Goal: Feedback & Contribution: Contribute content

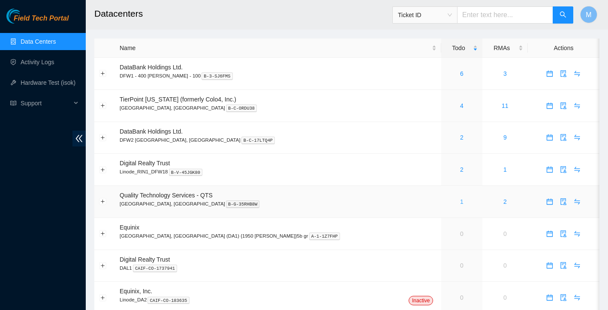
click at [460, 201] on link "1" at bounding box center [461, 202] width 3 height 7
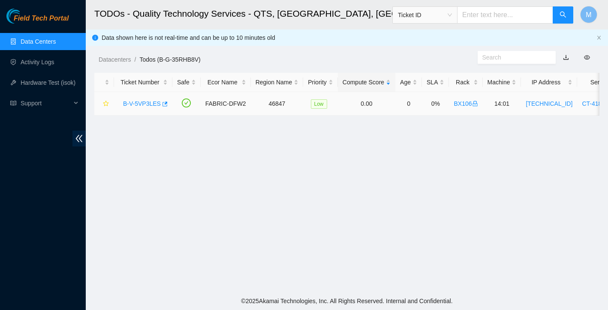
click at [138, 105] on link "B-V-5VP3LES" at bounding box center [142, 103] width 38 height 7
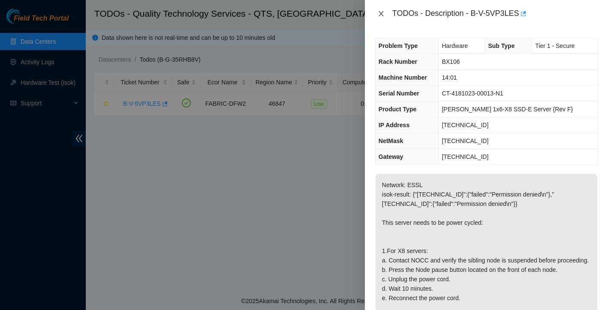
click at [383, 10] on icon "close" at bounding box center [381, 13] width 7 height 7
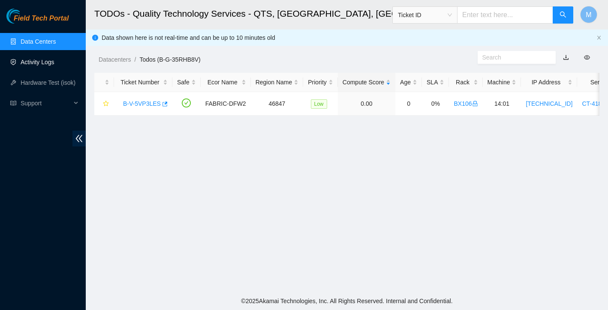
click at [43, 60] on link "Activity Logs" at bounding box center [38, 62] width 34 height 7
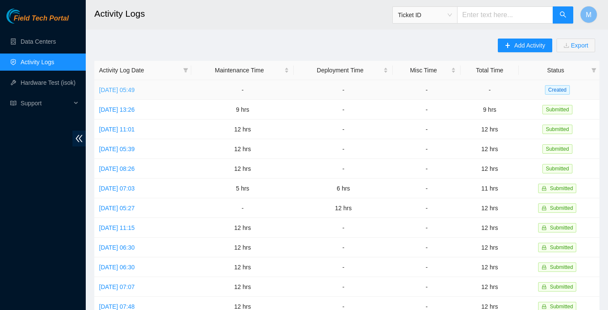
click at [135, 88] on link "[DATE] 05:49" at bounding box center [117, 90] width 36 height 7
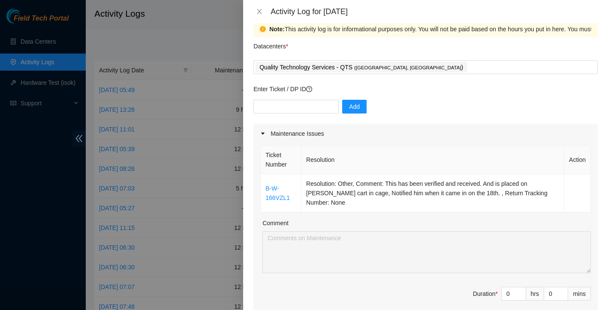
scroll to position [37, 0]
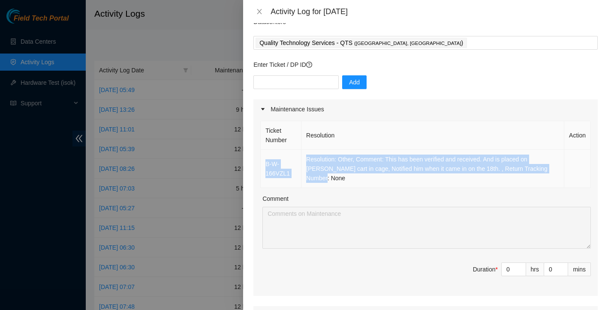
drag, startPoint x: 265, startPoint y: 151, endPoint x: 562, endPoint y: 172, distance: 297.9
click at [562, 172] on tr "B-W-166VZL1 Resolution: Other, Comment: This has been verified and received. An…" at bounding box center [426, 169] width 330 height 38
click at [495, 174] on td "Resolution: Other, Comment: This has been verified and received. And is placed …" at bounding box center [432, 169] width 263 height 38
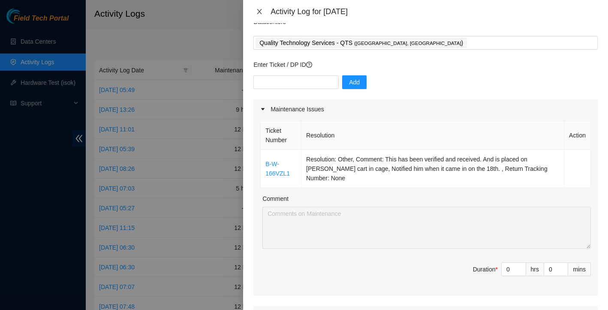
click at [261, 12] on icon "close" at bounding box center [259, 11] width 7 height 7
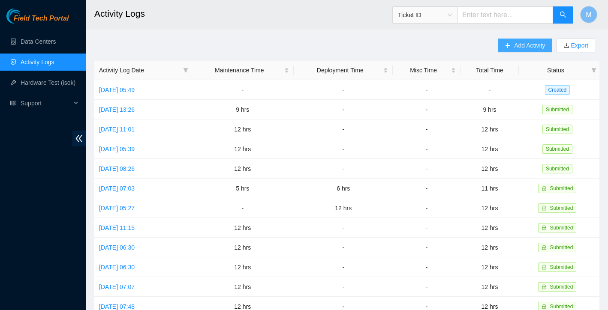
click at [527, 48] on span "Add Activity" at bounding box center [529, 45] width 31 height 9
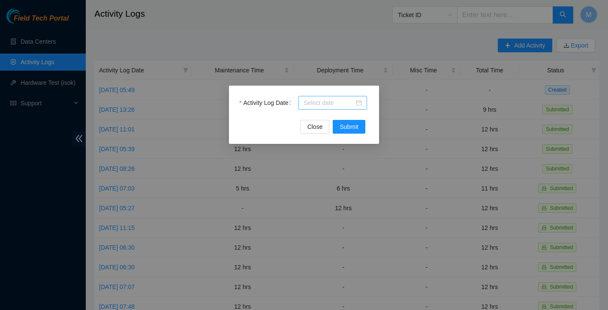
click at [341, 102] on input "Activity Log Date" at bounding box center [329, 102] width 51 height 9
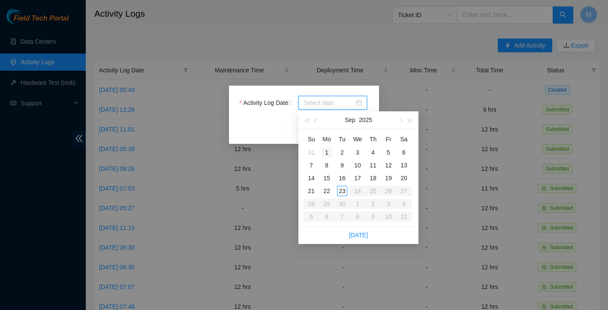
type input "[DATE]"
click at [326, 148] on div "1" at bounding box center [327, 152] width 10 height 10
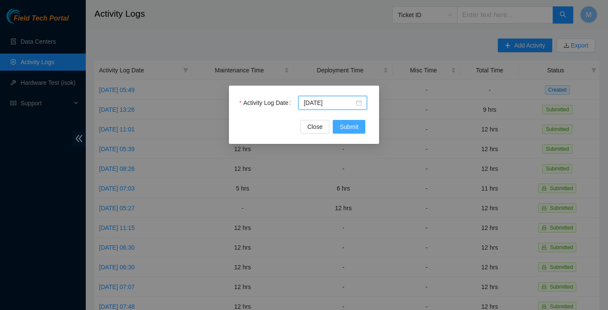
click at [354, 126] on span "Submit" at bounding box center [349, 126] width 19 height 9
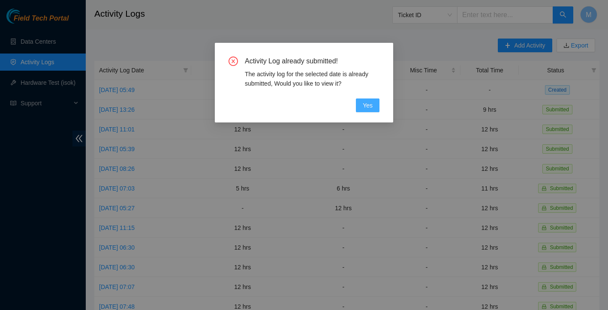
click at [368, 106] on span "Yes" at bounding box center [368, 105] width 10 height 9
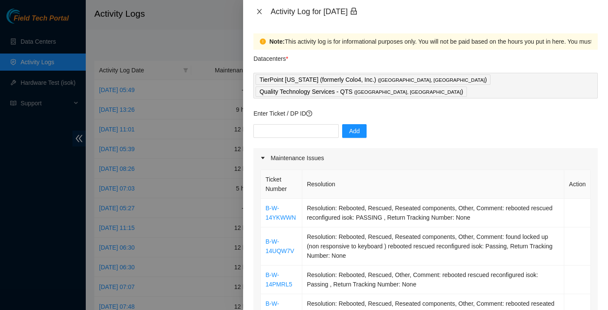
click at [260, 12] on icon "close" at bounding box center [259, 11] width 7 height 7
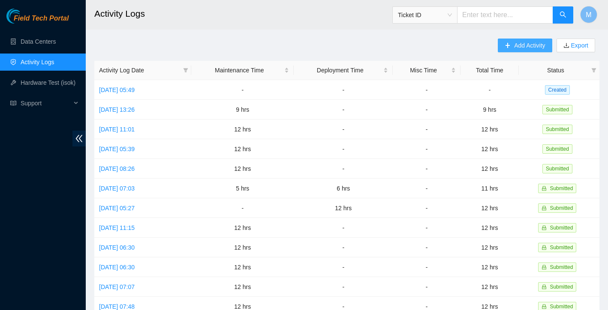
click at [532, 48] on span "Add Activity" at bounding box center [529, 45] width 31 height 9
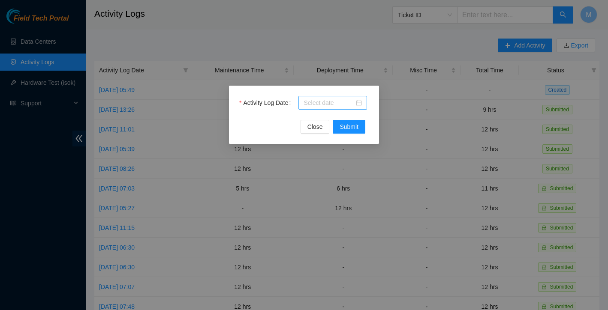
click at [355, 103] on div at bounding box center [333, 102] width 58 height 9
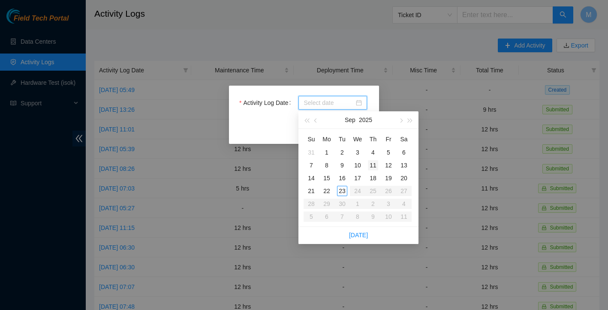
type input "[DATE]"
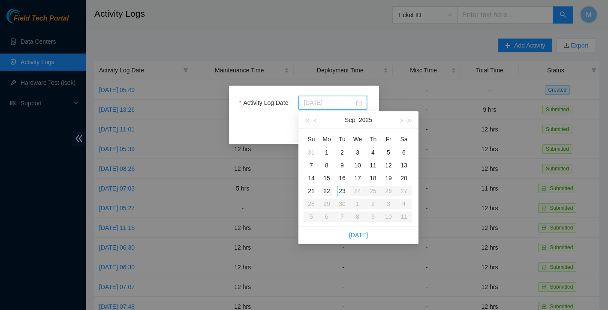
click at [329, 190] on div "22" at bounding box center [327, 191] width 10 height 10
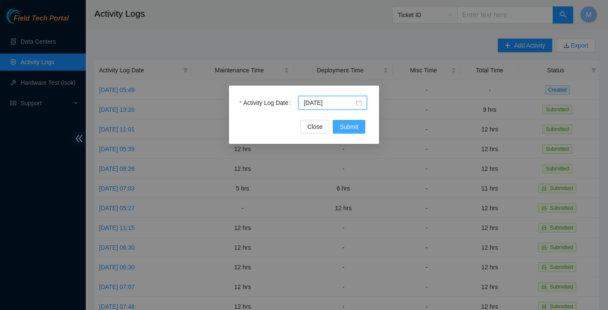
click at [352, 130] on span "Submit" at bounding box center [349, 126] width 19 height 9
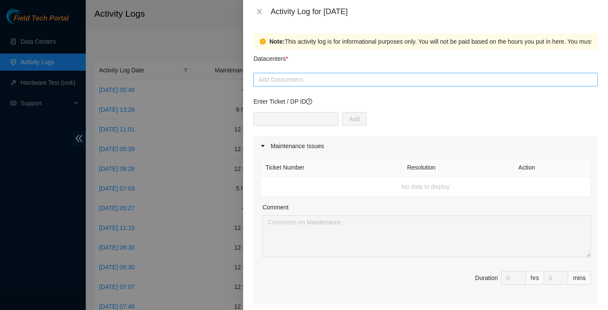
click at [309, 76] on div at bounding box center [426, 80] width 340 height 10
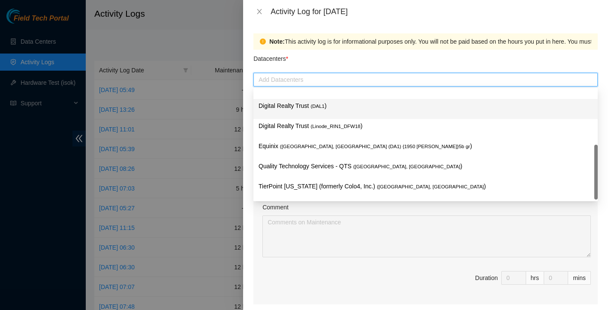
scroll to position [31, 0]
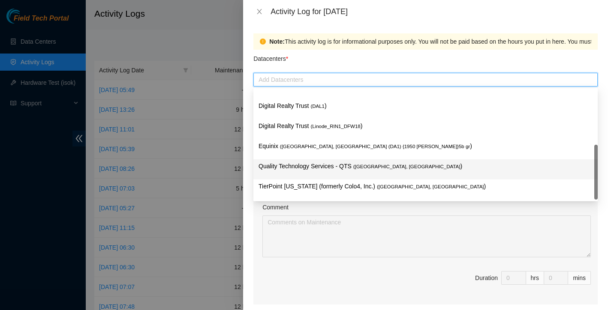
click at [295, 168] on p "Quality Technology Services - QTS ( [GEOGRAPHIC_DATA], [GEOGRAPHIC_DATA] )" at bounding box center [426, 167] width 334 height 10
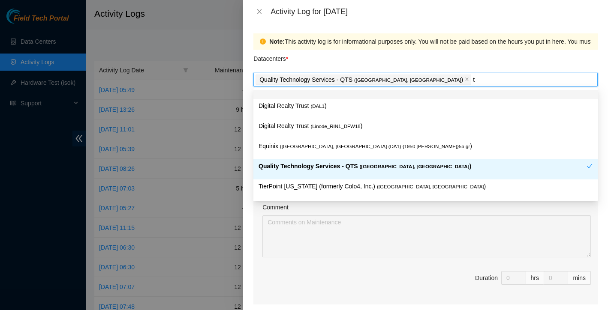
type input "t"
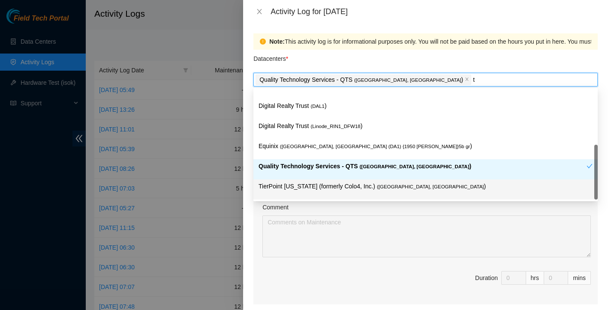
click at [330, 189] on p "TierPoint [US_STATE] (formerly Colo4, Inc.) ( [GEOGRAPHIC_DATA], [GEOGRAPHIC_DA…" at bounding box center [426, 187] width 334 height 10
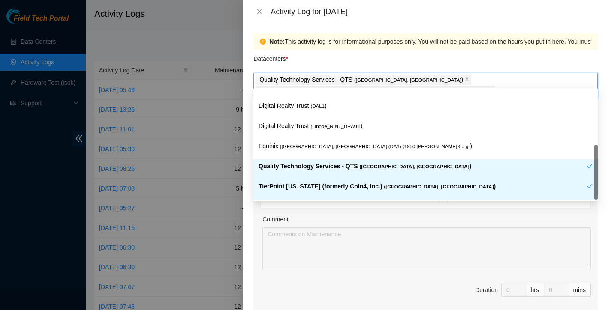
click at [249, 201] on div "Note: This activity log is for informational purposes only. You will not be pai…" at bounding box center [425, 166] width 365 height 287
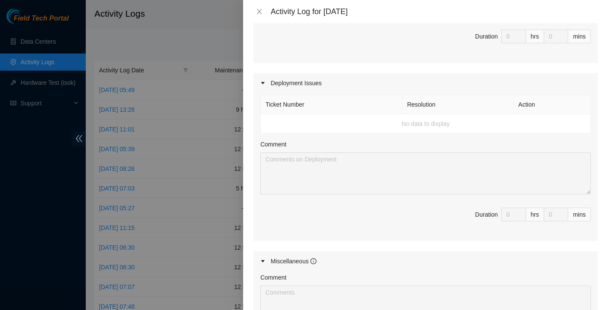
scroll to position [390, 0]
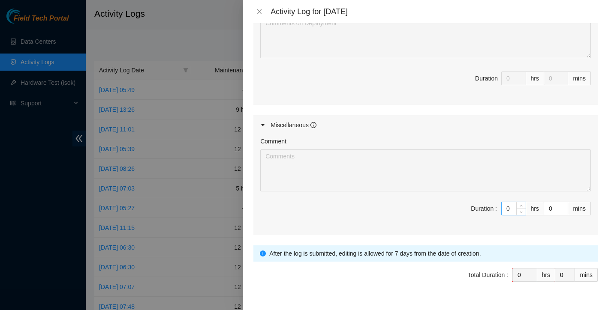
click at [514, 202] on input "0" at bounding box center [514, 208] width 24 height 13
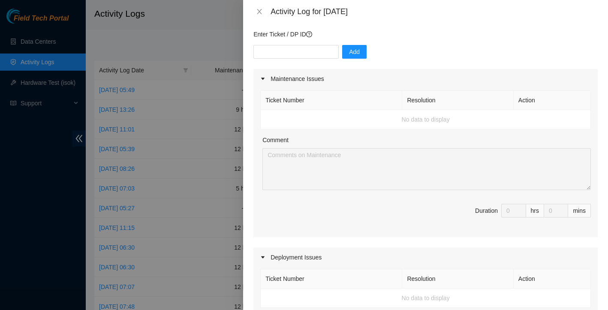
scroll to position [51, 0]
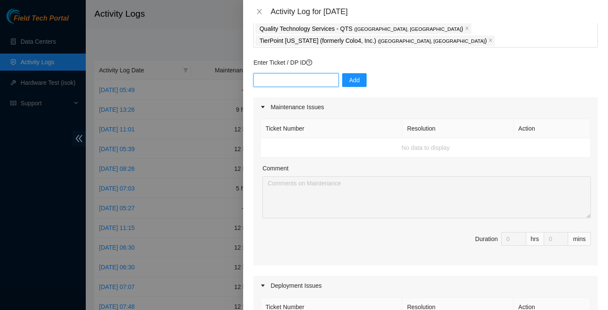
click at [318, 73] on input "text" at bounding box center [295, 80] width 85 height 14
paste input "B-W-15YPLCR"
type input "B-W-15YPLCR"
click at [354, 75] on span "Add" at bounding box center [354, 79] width 11 height 9
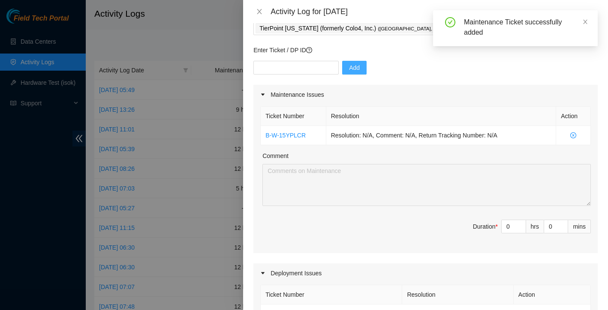
scroll to position [69, 0]
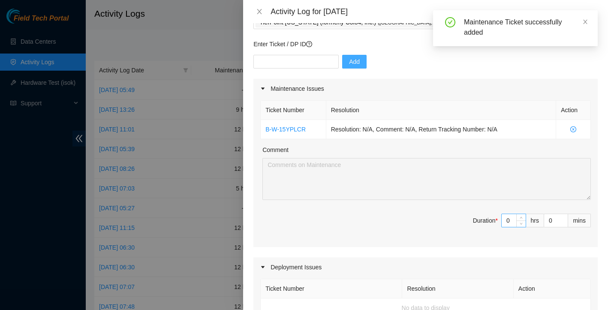
click at [514, 214] on input "0" at bounding box center [514, 220] width 24 height 13
type input "1"
click at [522, 217] on icon "up" at bounding box center [521, 218] width 3 height 3
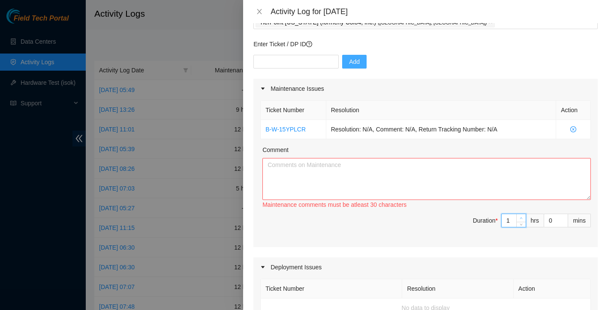
type input "2"
click at [522, 217] on icon "up" at bounding box center [521, 218] width 3 height 3
type input "3"
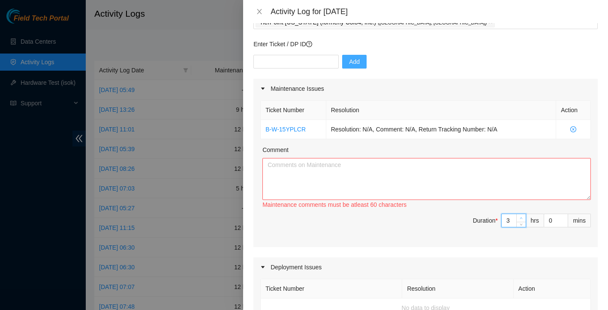
click at [522, 217] on icon "up" at bounding box center [521, 218] width 3 height 3
type input "4"
click at [522, 217] on icon "up" at bounding box center [521, 218] width 3 height 3
type input "5"
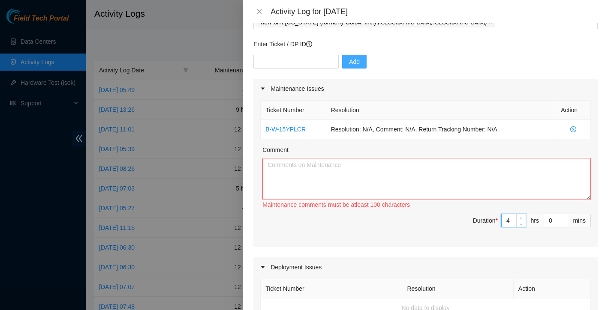
type input "5"
click at [522, 217] on icon "up" at bounding box center [521, 218] width 3 height 3
type input "6"
click at [522, 217] on icon "up" at bounding box center [521, 218] width 3 height 3
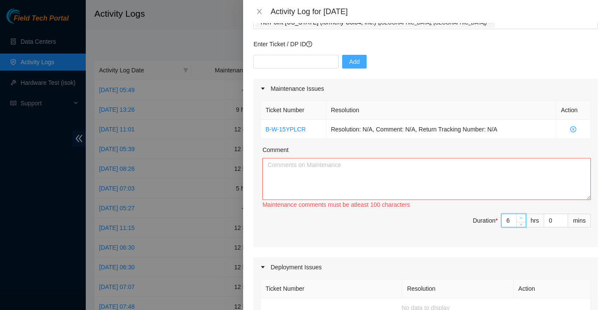
type input "7"
click at [522, 217] on icon "up" at bounding box center [521, 218] width 3 height 3
click at [365, 171] on textarea "Comment" at bounding box center [426, 179] width 328 height 42
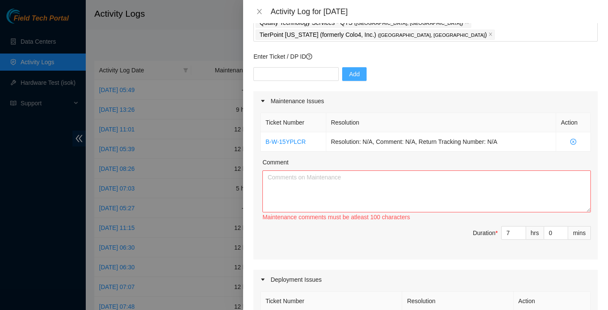
scroll to position [46, 0]
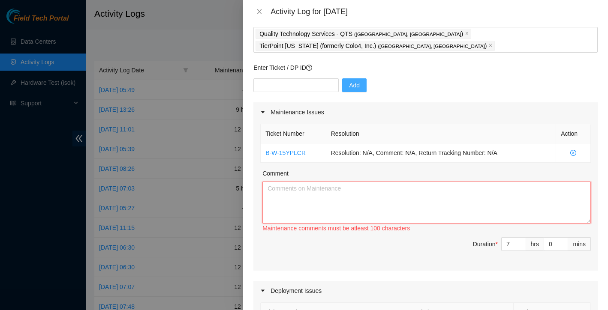
click at [294, 182] on textarea "Comment" at bounding box center [426, 203] width 328 height 42
paste textarea "Ticket: B-W-15YPLCR RMA: B-W-167TRLV SO: B-W-167TRL2 Bad sn sent back: V1JKV11H…"
type textarea "Ticket: B-W-15YPLCR RMA: B-W-167TRLV SO: B-W-167TRL2 Bad sn sent back: V1JKV11H…"
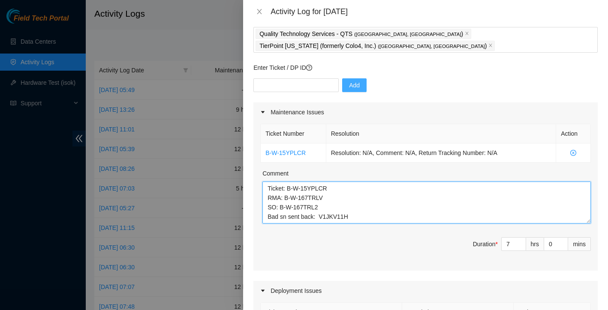
scroll to position [0, 0]
click at [265, 182] on textarea "Ticket: B-W-15YPLCR RMA: B-W-167TRLV SO: B-W-167TRL2 Bad sn sent back: V1JKV11H…" at bounding box center [426, 203] width 328 height 42
click at [266, 181] on textarea "Ticket: B-W-15YPLCR RMA: B-W-167TRLV SO: B-W-167TRL2 Bad sn sent back: V1JKV11H…" at bounding box center [426, 202] width 328 height 42
